Goal: Transaction & Acquisition: Purchase product/service

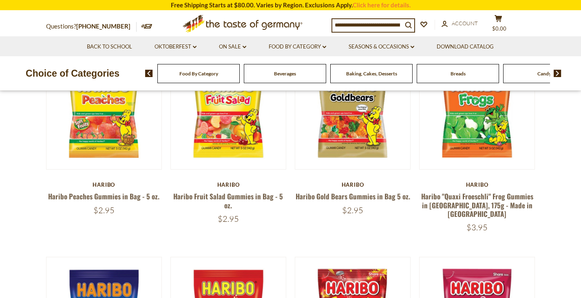
scroll to position [114, 0]
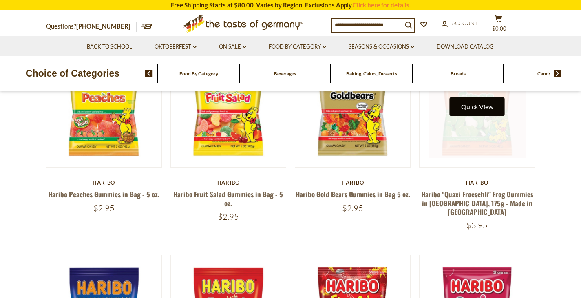
click at [487, 106] on button "Quick View" at bounding box center [477, 106] width 55 height 18
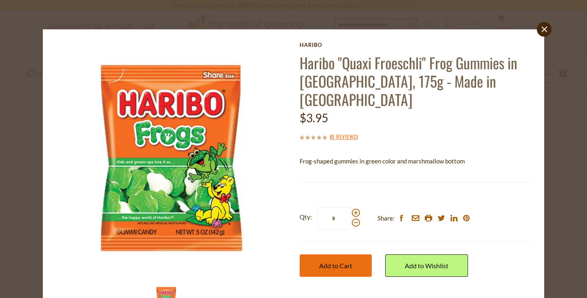
click at [345, 257] on button "Add to Cart" at bounding box center [336, 266] width 72 height 22
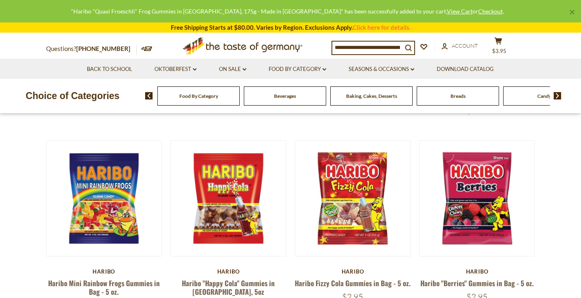
scroll to position [228, 0]
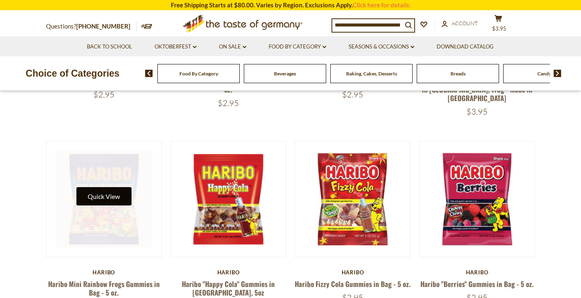
click at [110, 189] on button "Quick View" at bounding box center [103, 196] width 55 height 18
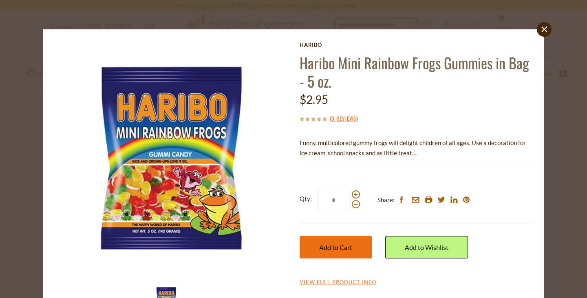
click at [319, 244] on span "Add to Cart" at bounding box center [335, 248] width 33 height 8
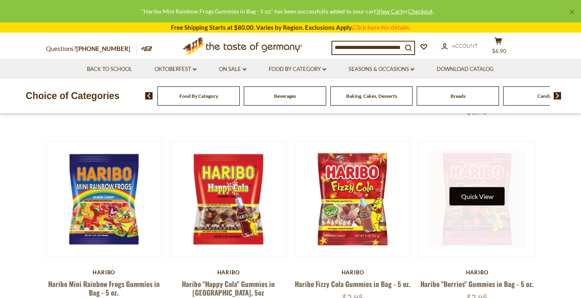
click at [474, 189] on button "Quick View" at bounding box center [477, 196] width 55 height 18
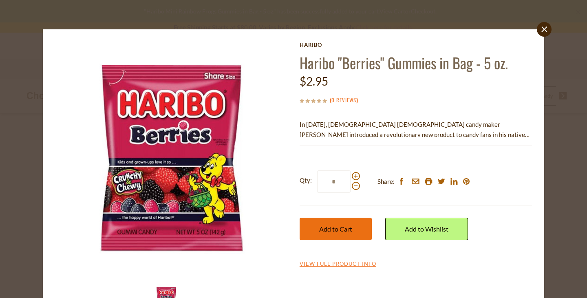
click at [334, 225] on span "Add to Cart" at bounding box center [335, 229] width 33 height 8
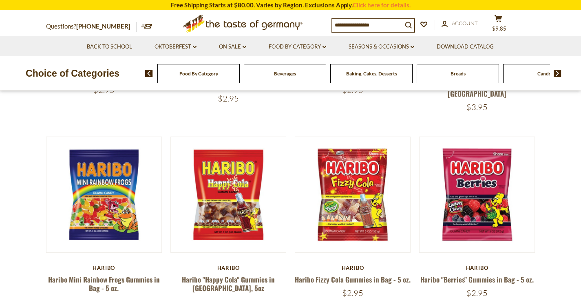
scroll to position [489, 0]
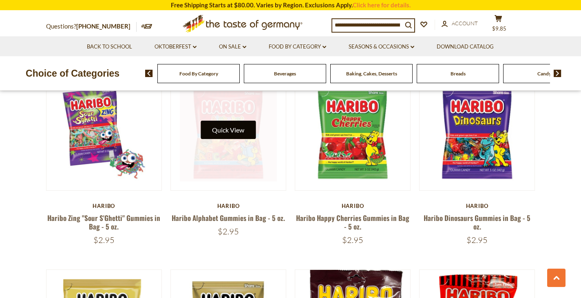
click at [238, 122] on button "Quick View" at bounding box center [228, 130] width 55 height 18
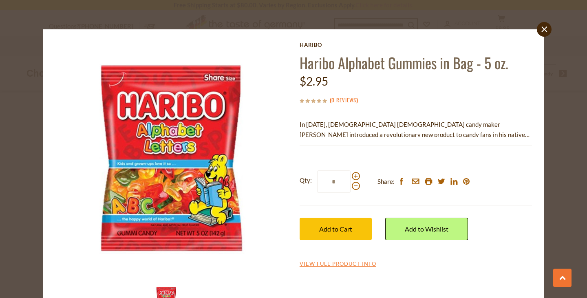
click at [314, 240] on div "Qty: * Share: facebook email printer twitter linkedin pinterest Add to Cart" at bounding box center [416, 205] width 232 height 94
click at [320, 229] on span "Add to Cart" at bounding box center [335, 229] width 33 height 8
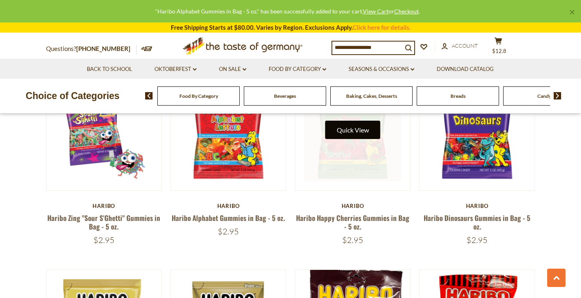
click at [371, 121] on button "Quick View" at bounding box center [352, 130] width 55 height 18
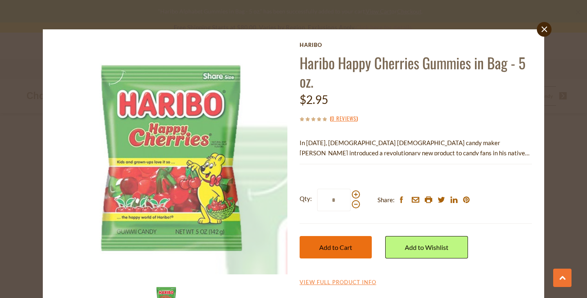
click at [332, 246] on span "Add to Cart" at bounding box center [335, 248] width 33 height 8
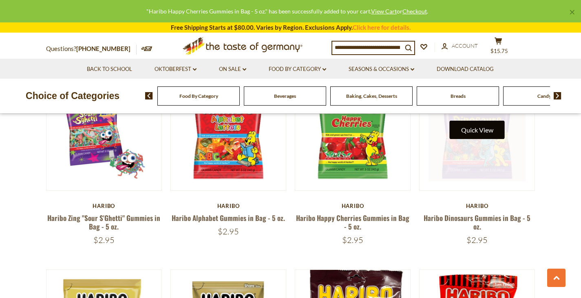
click at [485, 128] on button "Quick View" at bounding box center [477, 130] width 55 height 18
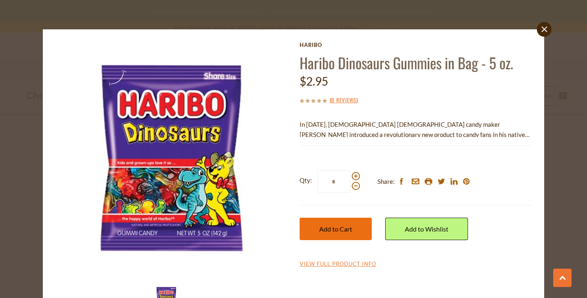
click at [336, 224] on button "Add to Cart" at bounding box center [336, 229] width 72 height 22
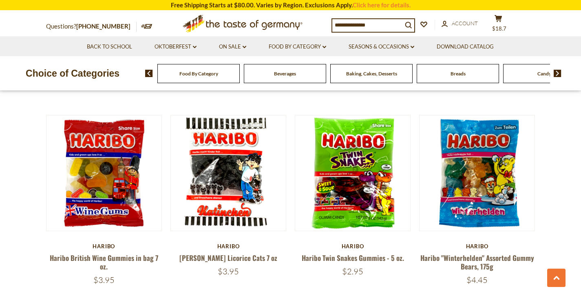
scroll to position [849, 0]
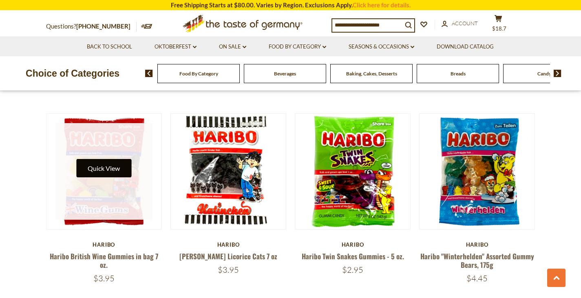
click at [114, 159] on button "Quick View" at bounding box center [103, 168] width 55 height 18
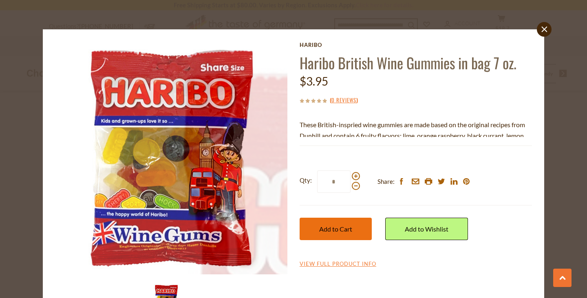
click at [315, 230] on button "Add to Cart" at bounding box center [336, 229] width 72 height 22
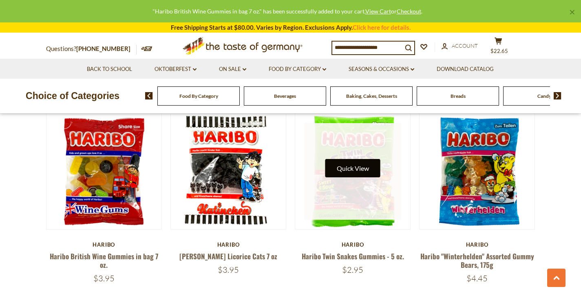
drag, startPoint x: 354, startPoint y: 146, endPoint x: 358, endPoint y: 153, distance: 7.4
click at [358, 159] on button "Quick View" at bounding box center [352, 168] width 55 height 18
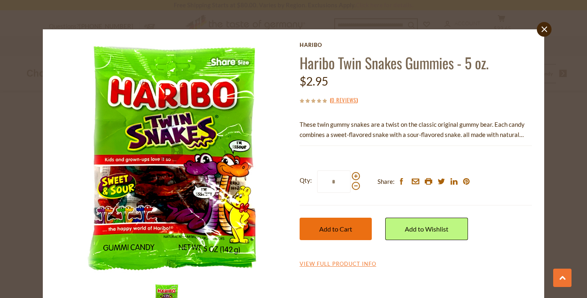
click at [330, 224] on button "Add to Cart" at bounding box center [336, 229] width 72 height 22
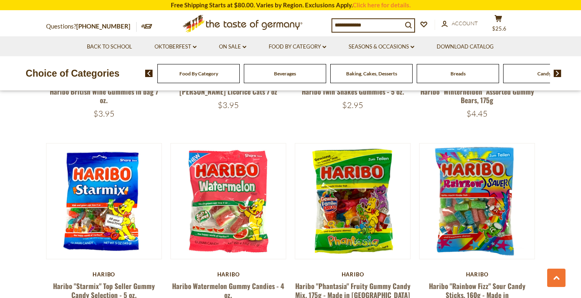
scroll to position [1005, 0]
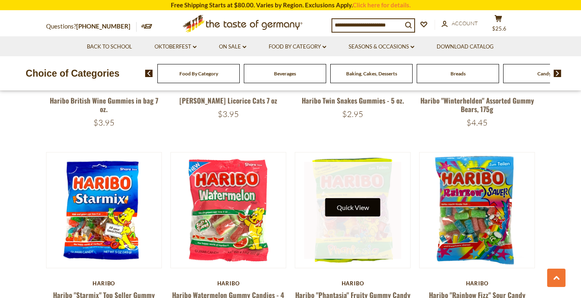
click at [346, 198] on button "Quick View" at bounding box center [352, 207] width 55 height 18
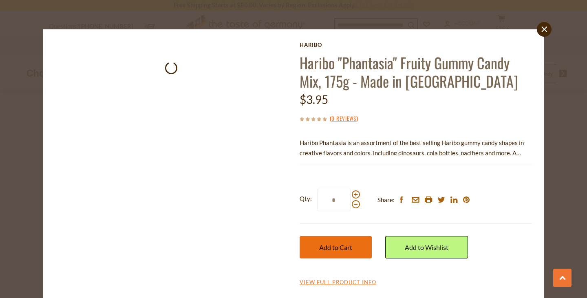
click at [330, 248] on span "Add to Cart" at bounding box center [335, 248] width 33 height 8
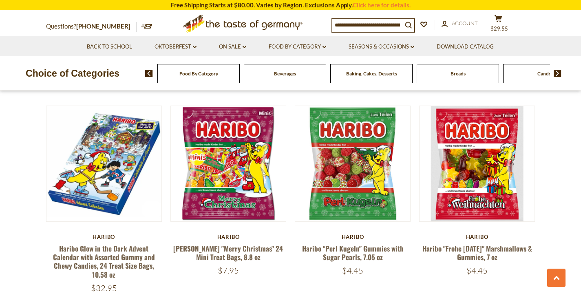
scroll to position [1464, 0]
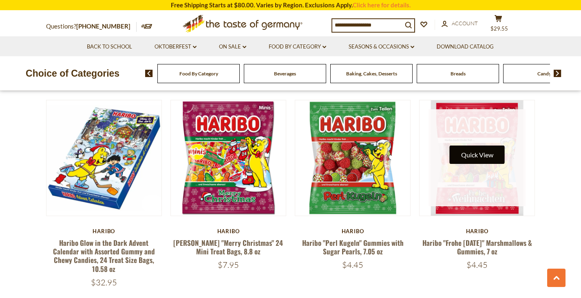
click at [486, 146] on button "Quick View" at bounding box center [477, 155] width 55 height 18
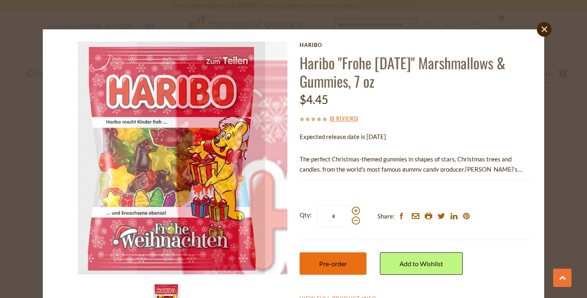
click at [320, 263] on span "Pre-order" at bounding box center [333, 264] width 28 height 8
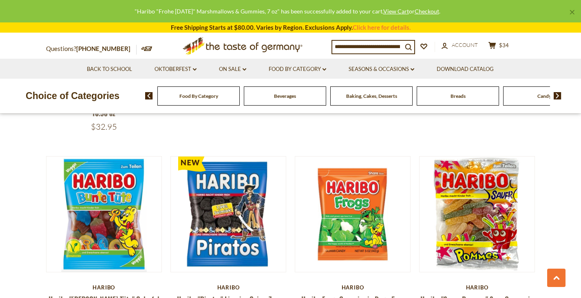
scroll to position [1625, 0]
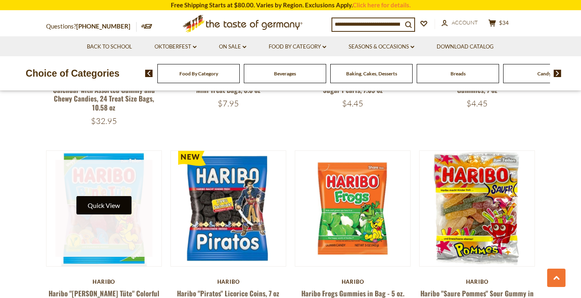
click at [104, 196] on button "Quick View" at bounding box center [103, 205] width 55 height 18
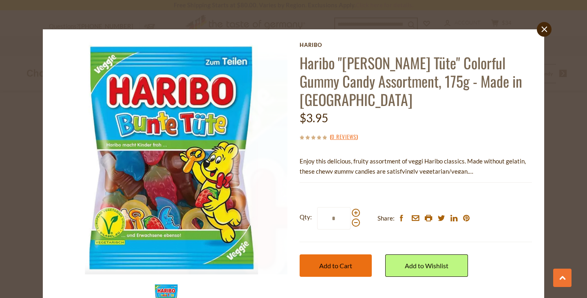
click at [319, 255] on button "Add to Cart" at bounding box center [336, 266] width 72 height 22
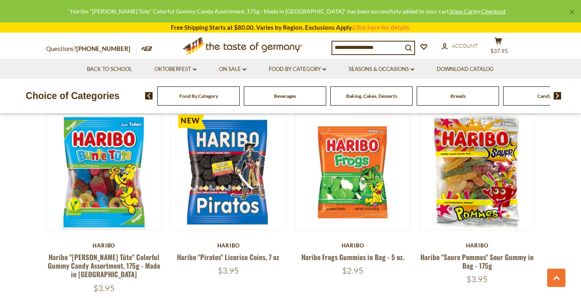
scroll to position [1729, 0]
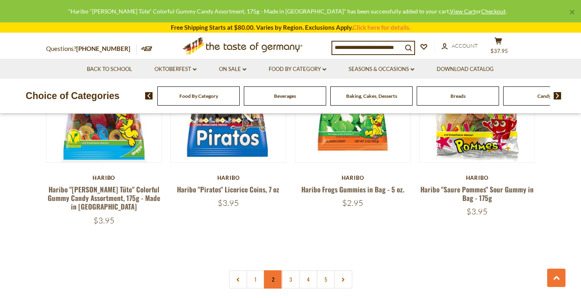
click at [274, 270] on link "2" at bounding box center [273, 279] width 18 height 18
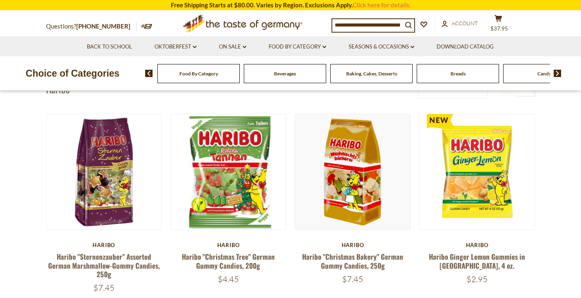
scroll to position [54, 0]
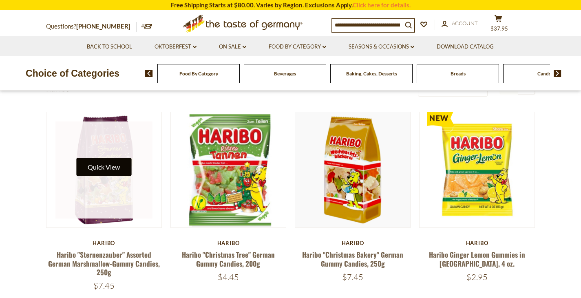
click at [111, 168] on button "Quick View" at bounding box center [103, 167] width 55 height 18
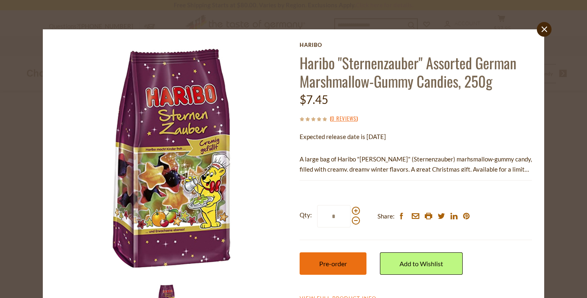
click at [326, 266] on span "Pre-order" at bounding box center [333, 264] width 28 height 8
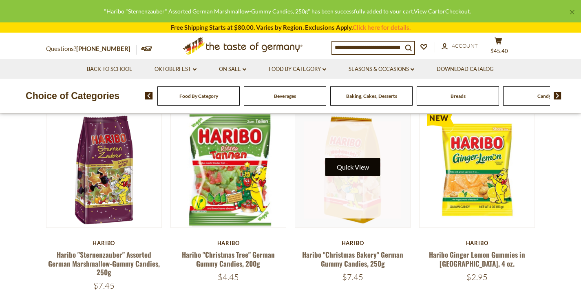
click at [354, 168] on button "Quick View" at bounding box center [352, 167] width 55 height 18
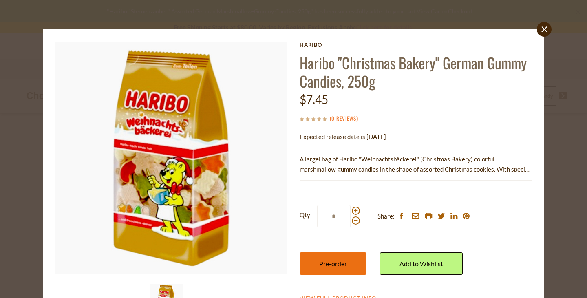
click at [318, 257] on button "Pre-order" at bounding box center [333, 263] width 67 height 22
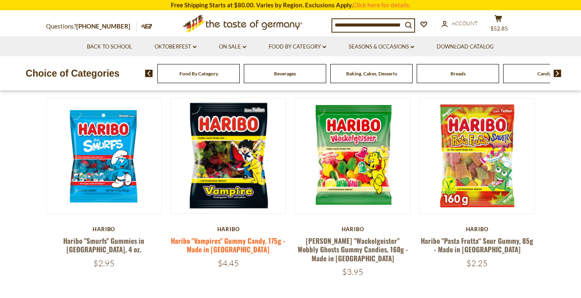
scroll to position [266, 0]
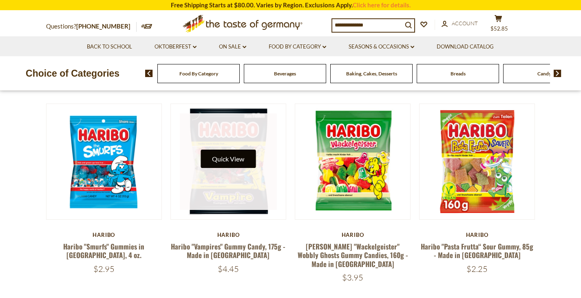
click at [224, 159] on button "Quick View" at bounding box center [228, 159] width 55 height 18
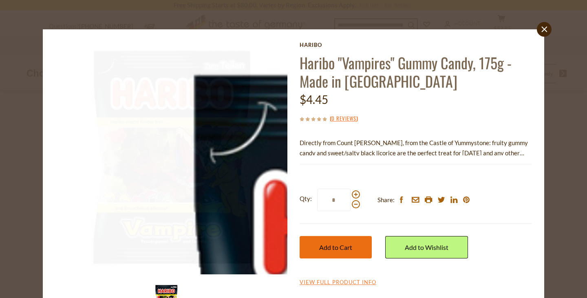
click at [339, 242] on button "Add to Cart" at bounding box center [336, 247] width 72 height 22
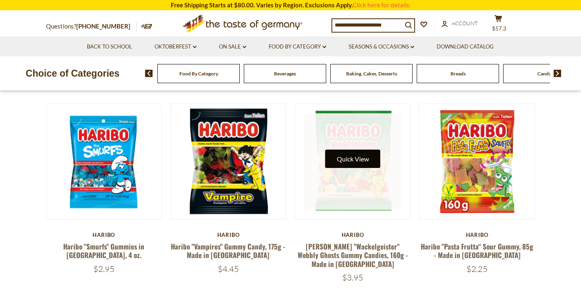
click at [370, 157] on button "Quick View" at bounding box center [352, 159] width 55 height 18
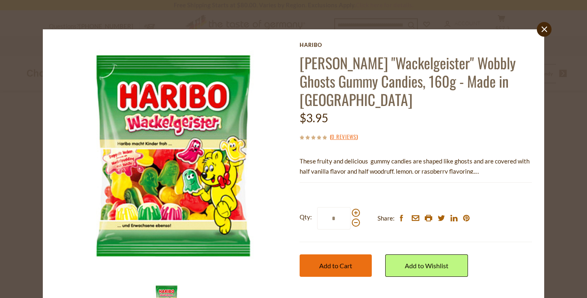
click at [319, 262] on span "Add to Cart" at bounding box center [335, 266] width 33 height 8
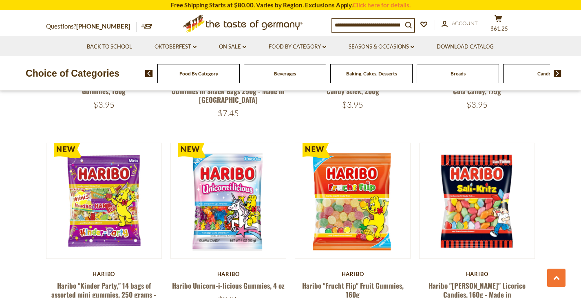
scroll to position [1442, 0]
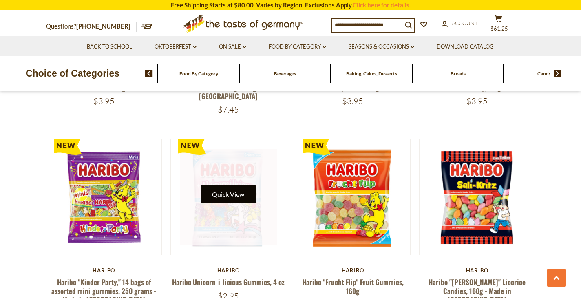
click at [215, 185] on button "Quick View" at bounding box center [228, 194] width 55 height 18
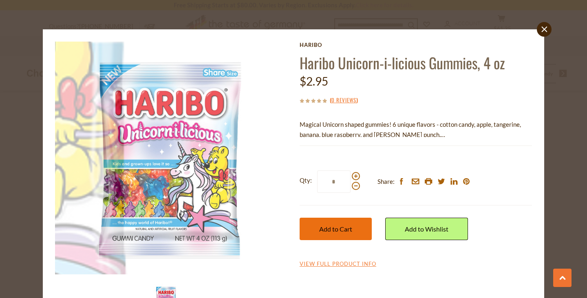
click at [334, 230] on span "Add to Cart" at bounding box center [335, 229] width 33 height 8
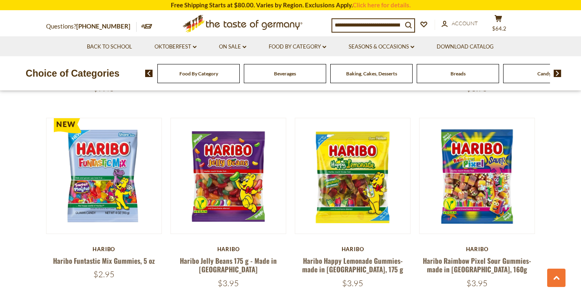
scroll to position [1663, 0]
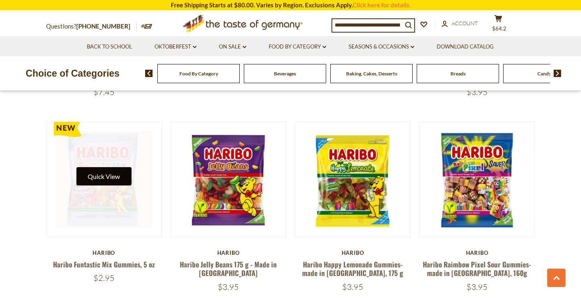
click at [121, 167] on button "Quick View" at bounding box center [103, 176] width 55 height 18
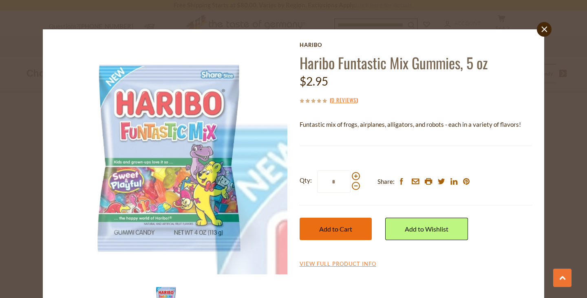
click at [321, 239] on button "Add to Cart" at bounding box center [336, 229] width 72 height 22
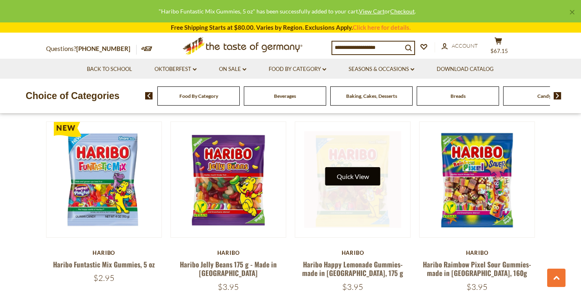
click at [353, 167] on button "Quick View" at bounding box center [352, 176] width 55 height 18
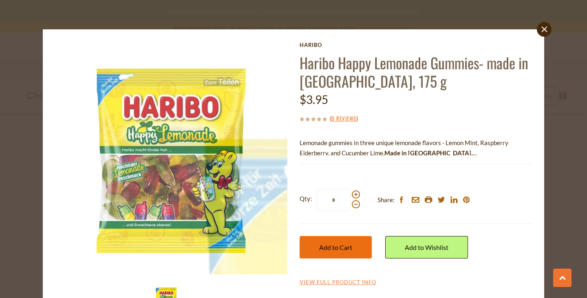
click at [341, 245] on span "Add to Cart" at bounding box center [335, 248] width 33 height 8
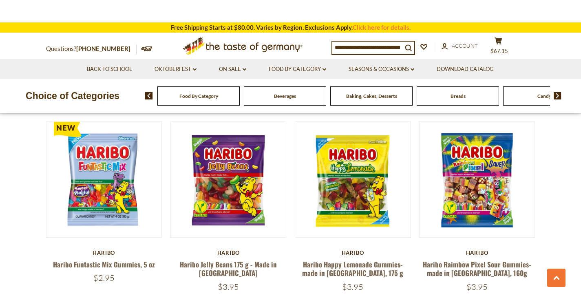
scroll to position [1877, 0]
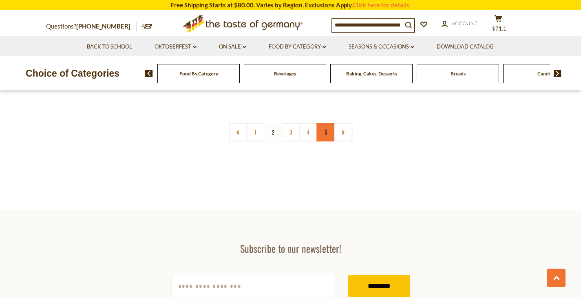
click at [327, 123] on link "5" at bounding box center [326, 132] width 18 height 18
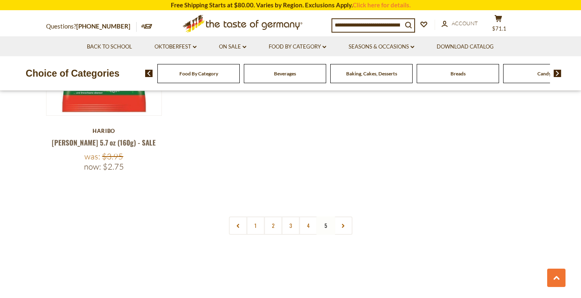
scroll to position [1571, 0]
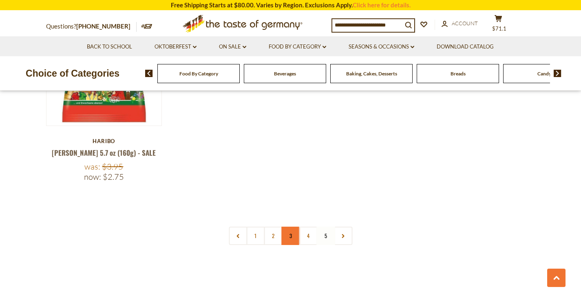
click at [294, 227] on link "3" at bounding box center [290, 236] width 18 height 18
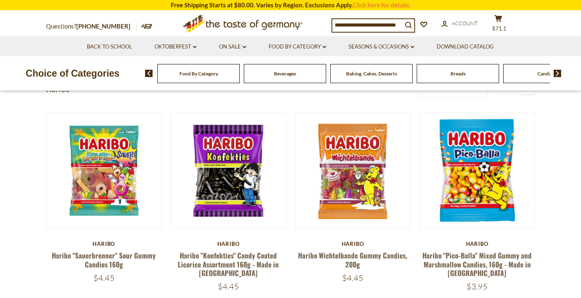
scroll to position [42, 0]
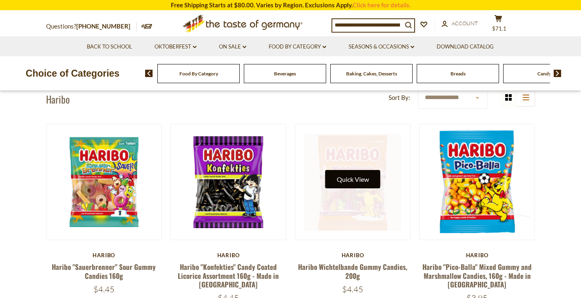
click at [368, 170] on button "Quick View" at bounding box center [352, 179] width 55 height 18
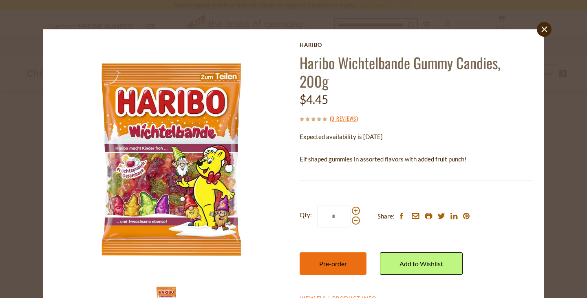
click at [323, 254] on button "Pre-order" at bounding box center [333, 263] width 67 height 22
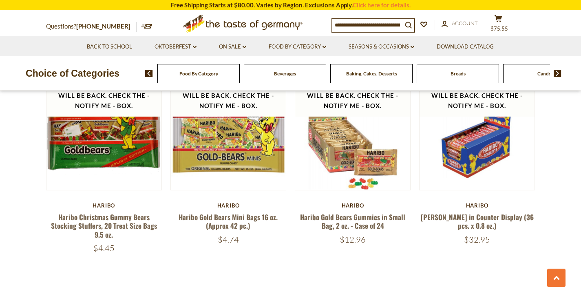
scroll to position [1745, 0]
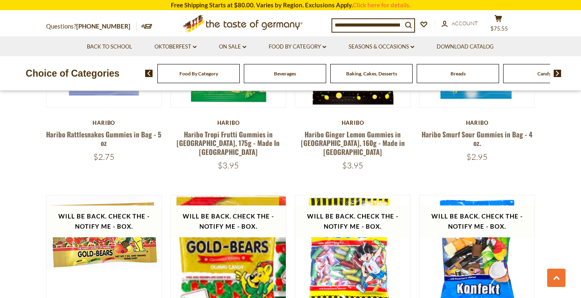
scroll to position [467, 0]
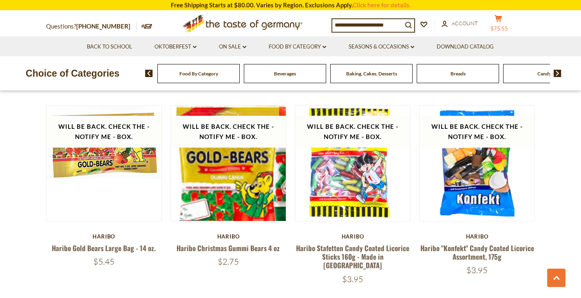
drag, startPoint x: 495, startPoint y: 25, endPoint x: 504, endPoint y: 43, distance: 20.1
click at [504, 43] on header "Free Shipping Starts at $80.00. Varies by Region. Exclusions Apply. Click here …" at bounding box center [290, 45] width 581 height 91
click at [504, 34] on button "cart $75.55" at bounding box center [499, 25] width 24 height 20
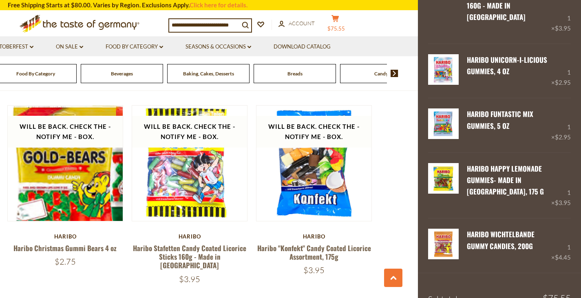
scroll to position [1016, 0]
